Goal: Task Accomplishment & Management: Use online tool/utility

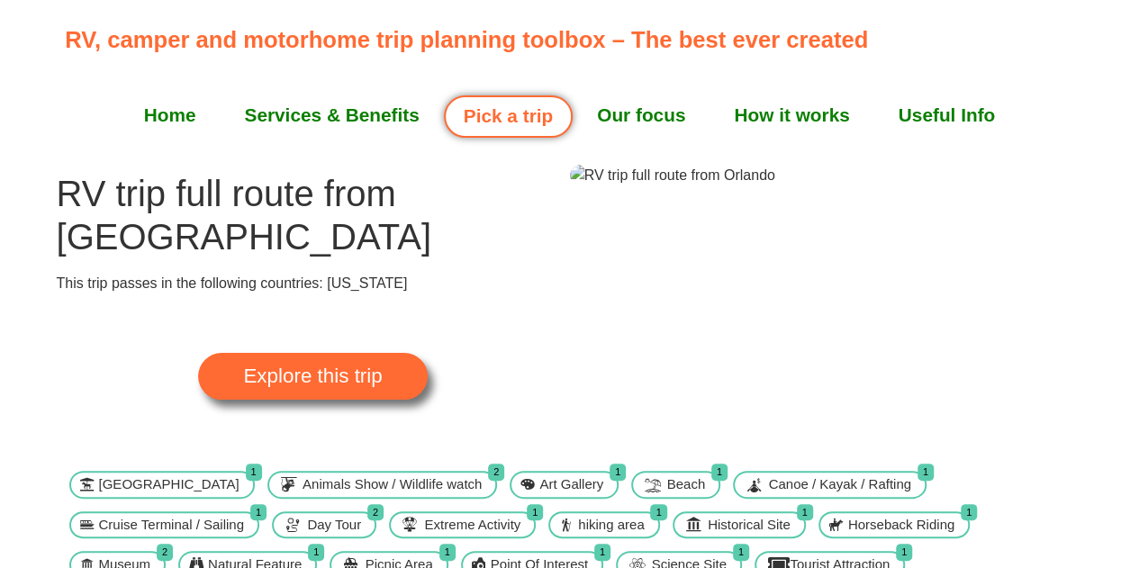
click at [302, 366] on span "Explore this trip" at bounding box center [312, 376] width 139 height 20
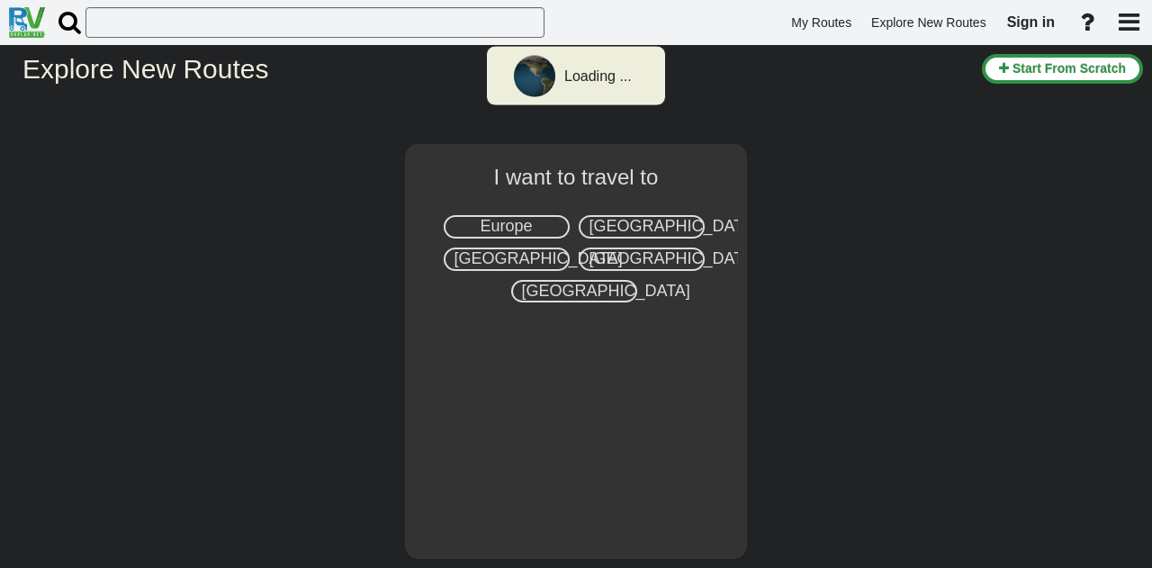
select select "number:2"
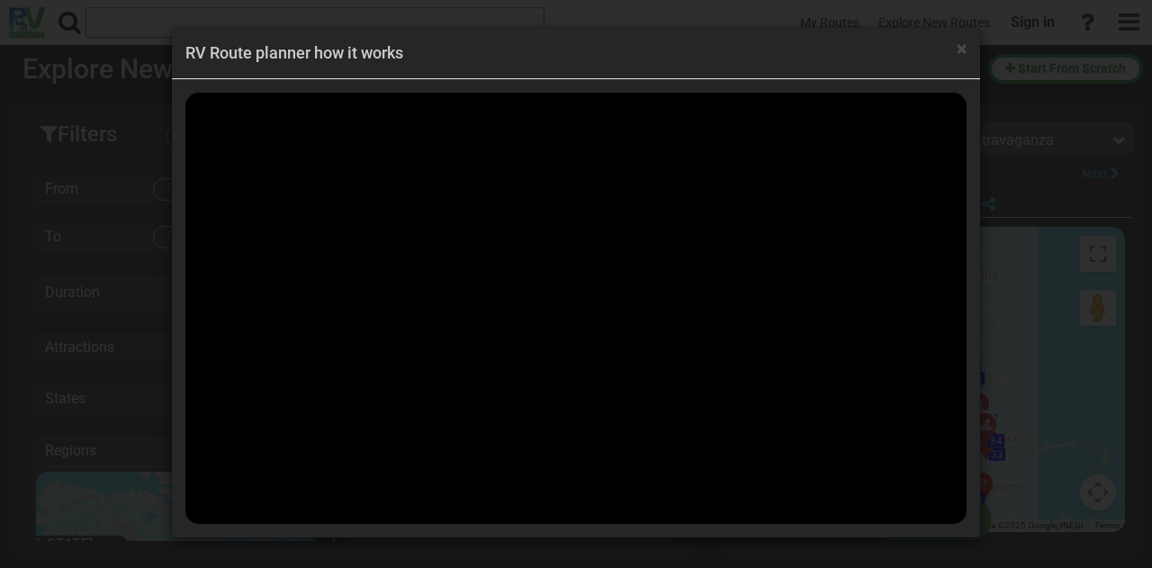
scroll to position [27999, 0]
click at [953, 51] on h4 "RV Route planner how it works" at bounding box center [575, 52] width 781 height 23
click at [956, 51] on h4 "RV Route planner how it works" at bounding box center [575, 52] width 781 height 23
click at [964, 50] on span "×" at bounding box center [962, 49] width 10 height 22
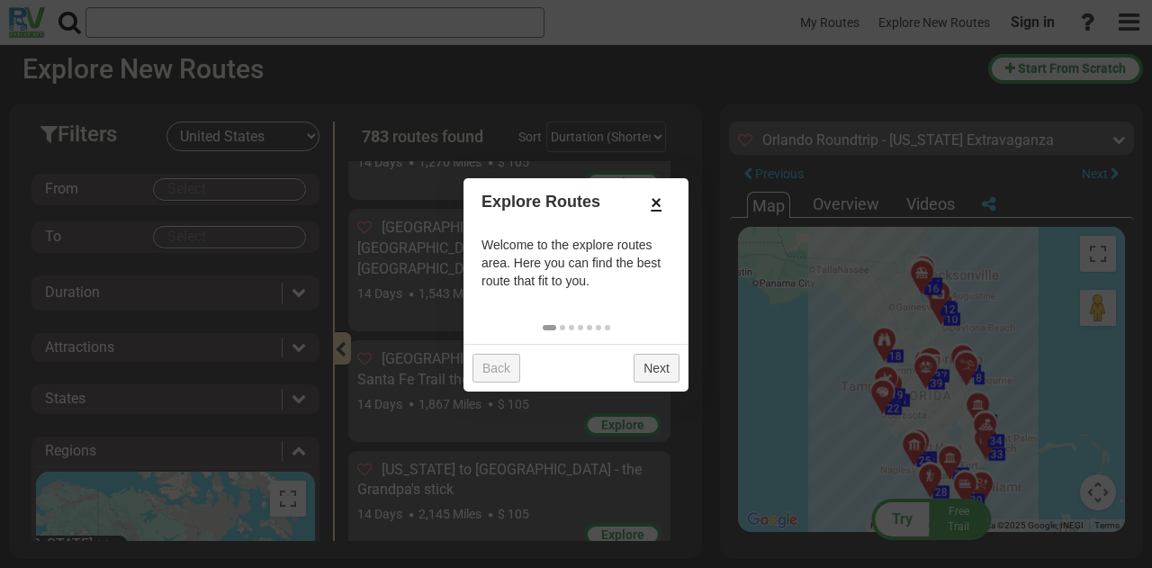
click at [661, 205] on link "×" at bounding box center [656, 202] width 29 height 31
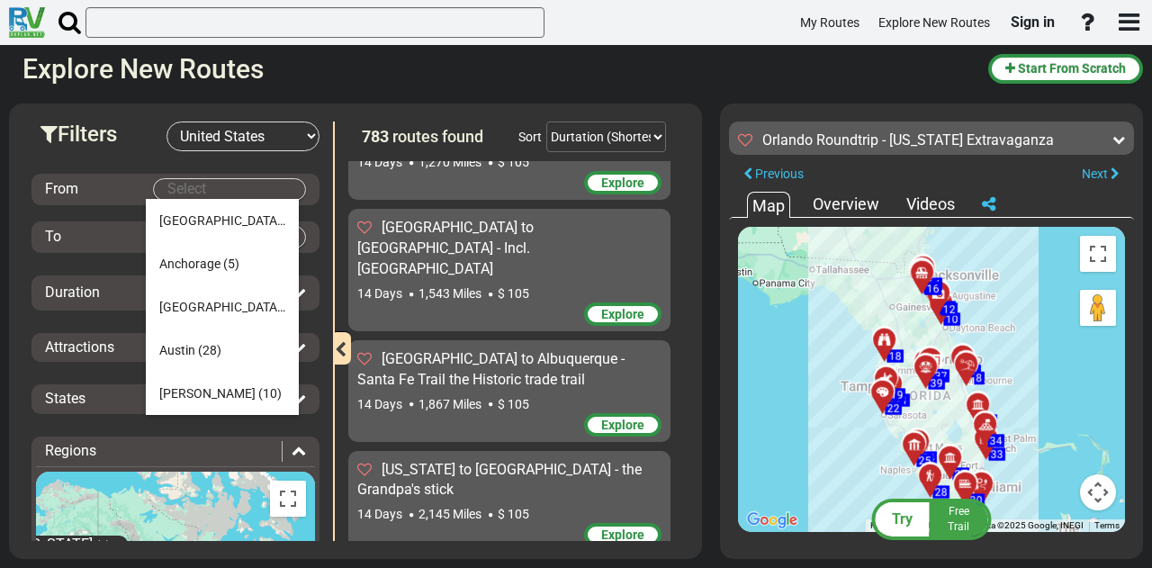
click at [207, 190] on body "My Routes Explore New Routes Sign in ×" at bounding box center [576, 284] width 1152 height 568
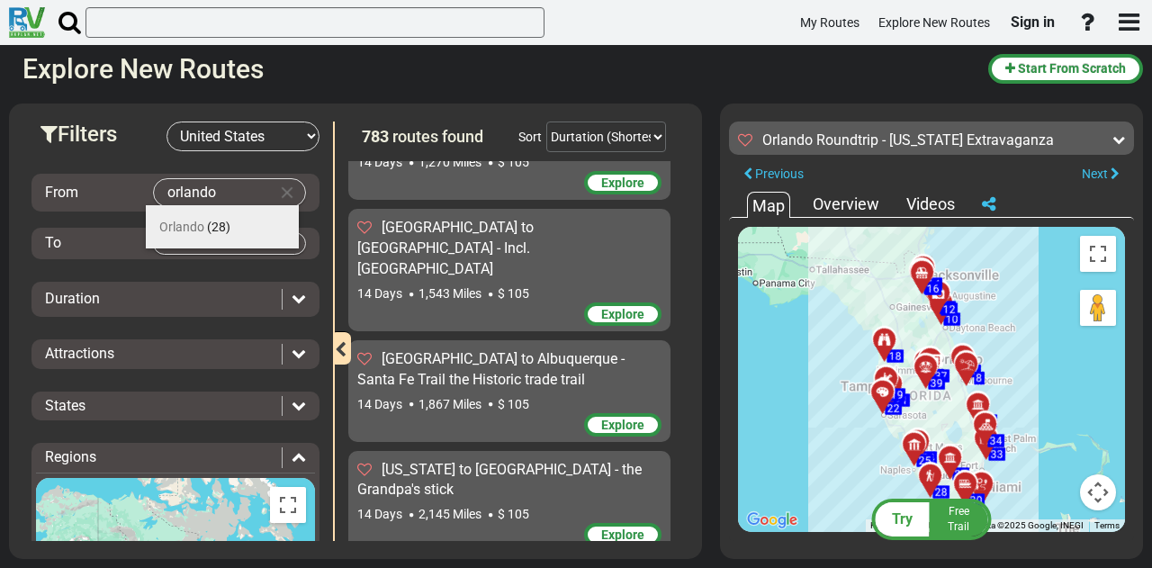
click at [194, 234] on span "Orlando" at bounding box center [181, 227] width 45 height 14
type input "Orlando"
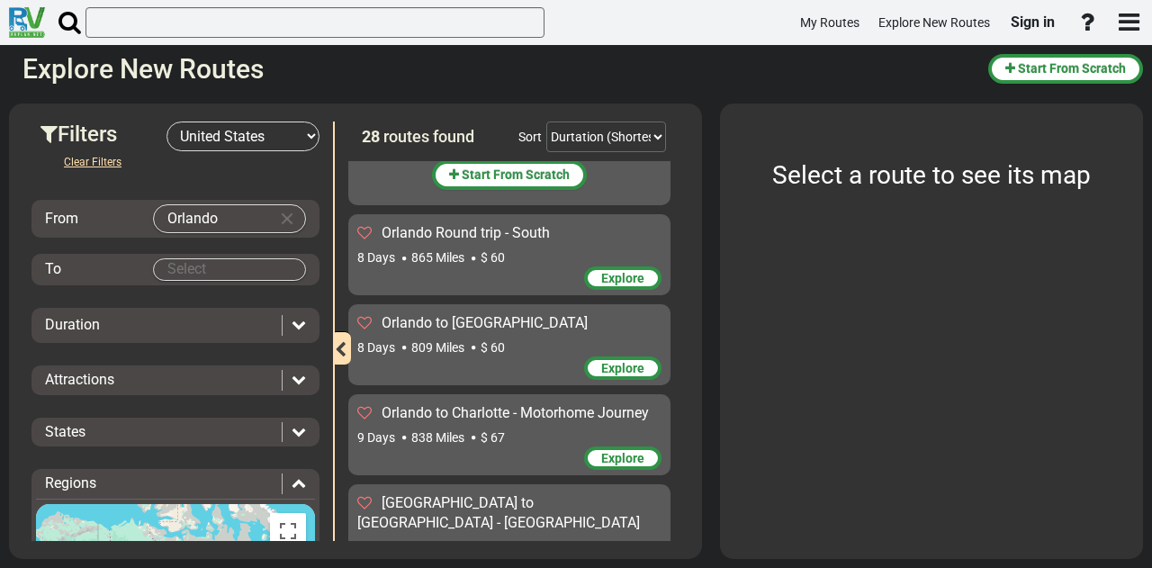
scroll to position [0, 0]
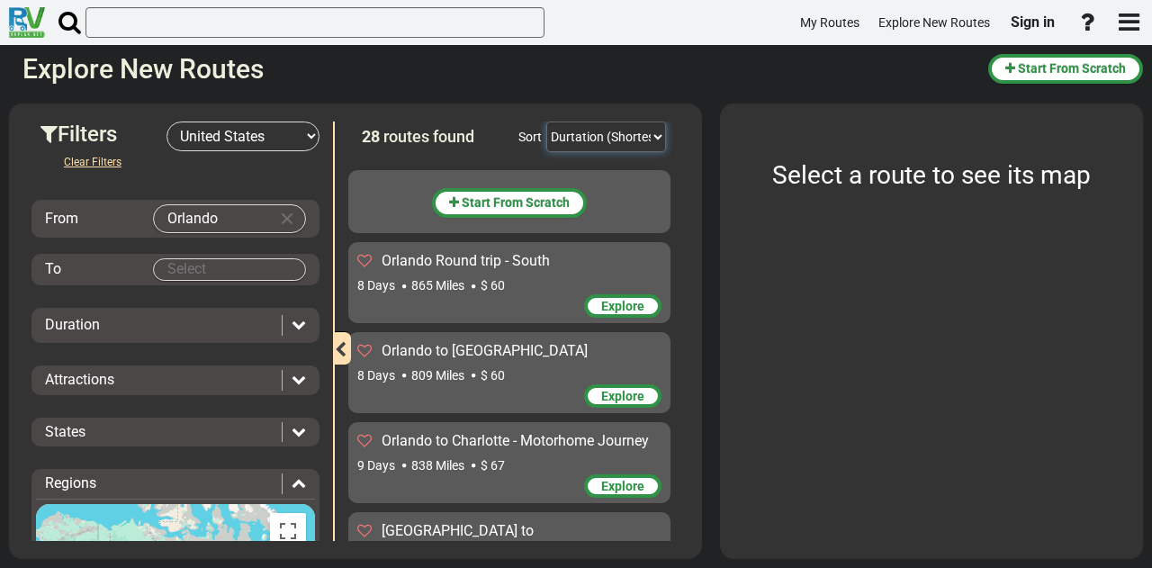
click at [654, 140] on select "Durtation (Shortest) Durtation (Longest) Distance (Shortest) Distance (Longest)…" at bounding box center [606, 137] width 120 height 31
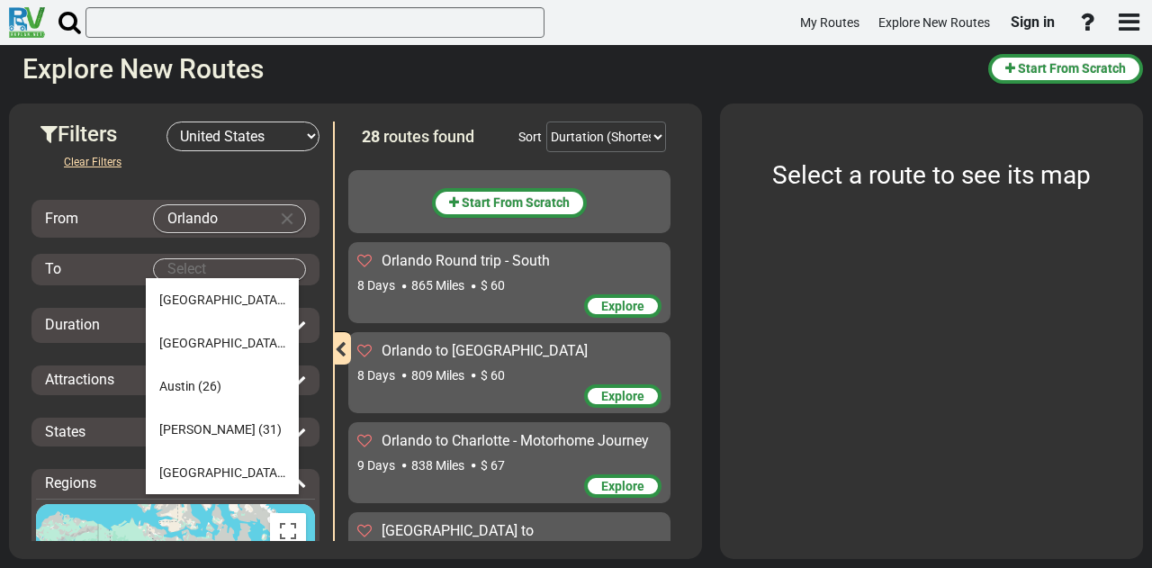
click at [238, 265] on body "My Routes Explore New Routes Sign in ×" at bounding box center [576, 284] width 1152 height 568
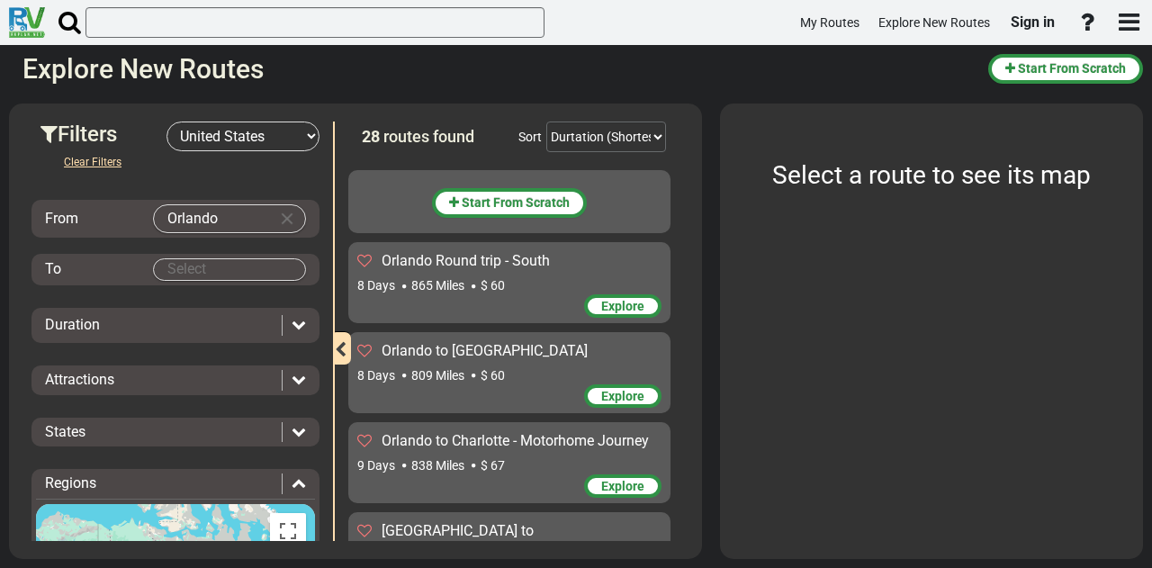
click at [618, 306] on span "Explore" at bounding box center [622, 306] width 43 height 14
